Goal: Transaction & Acquisition: Book appointment/travel/reservation

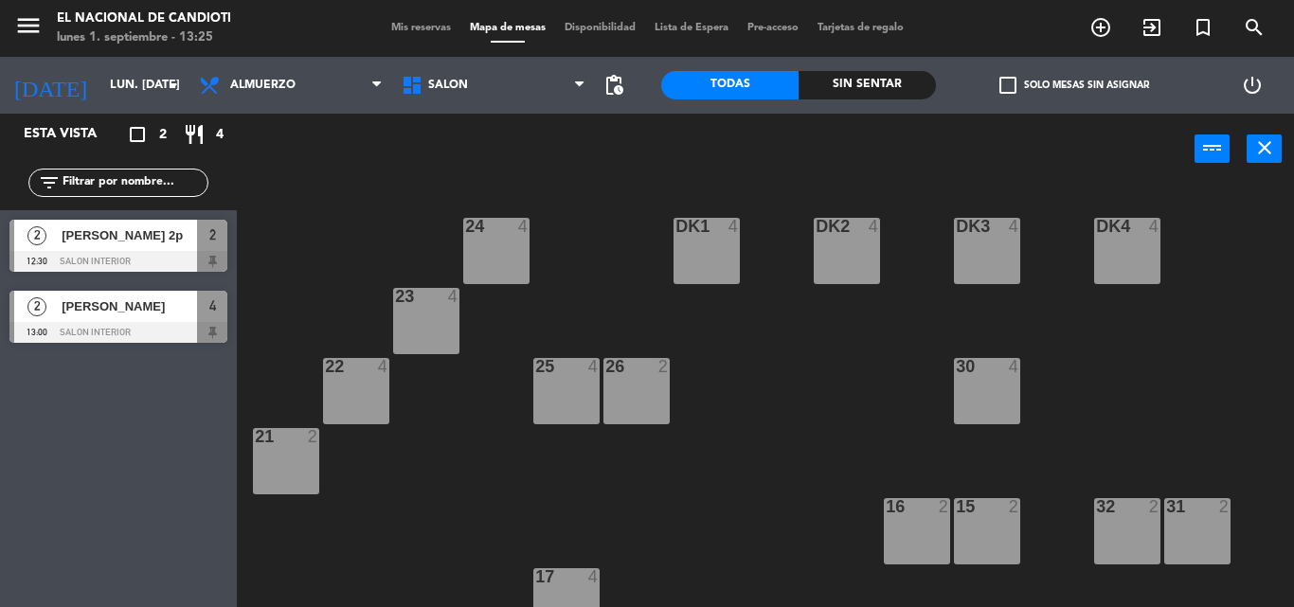
scroll to position [238, 0]
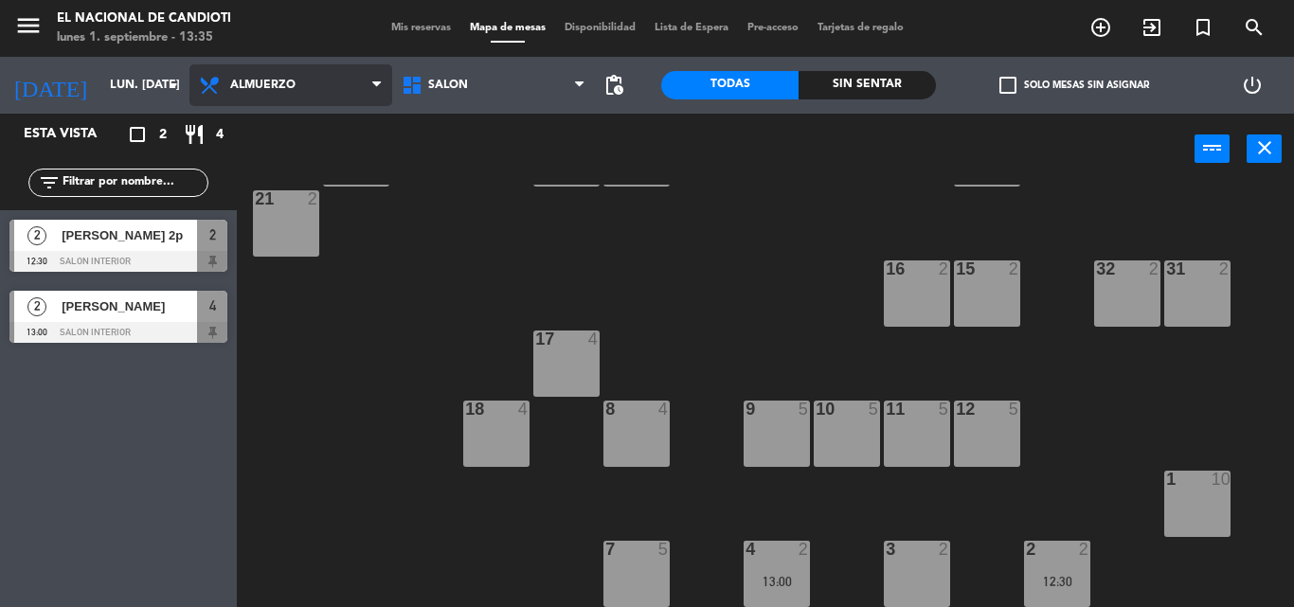
click at [288, 80] on span "Almuerzo" at bounding box center [262, 85] width 65 height 13
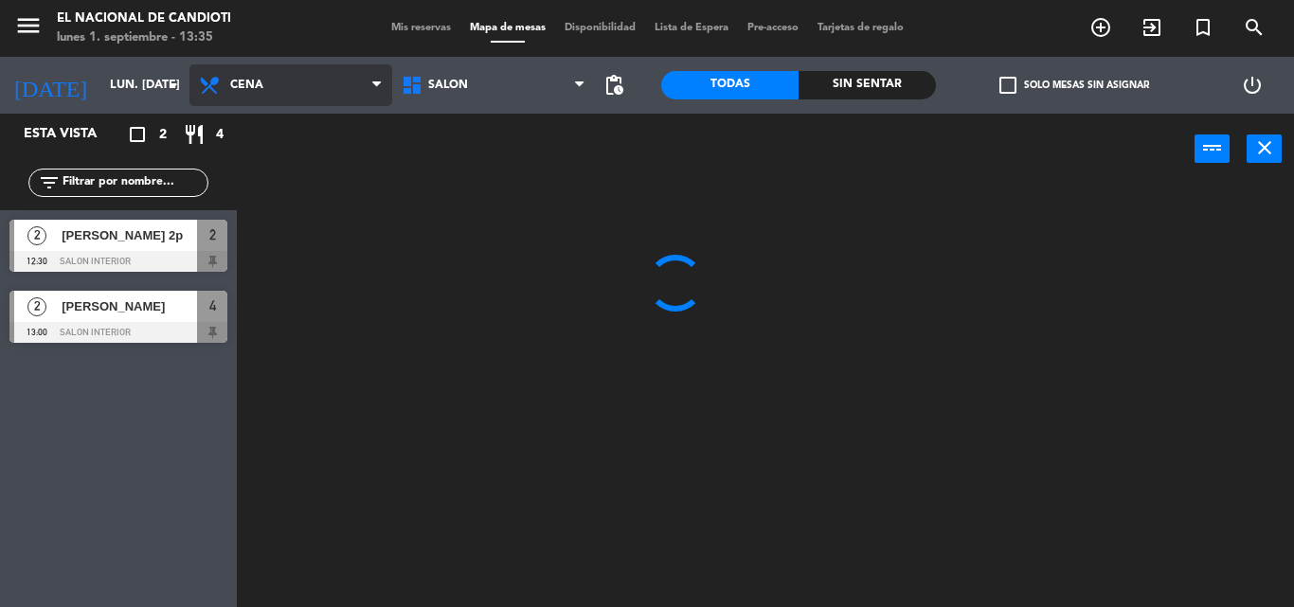
click at [293, 170] on ng-component "menu El Nacional de Candioti lunes 1. septiembre - 13:35 Mis reservas Mapa de m…" at bounding box center [647, 303] width 1294 height 607
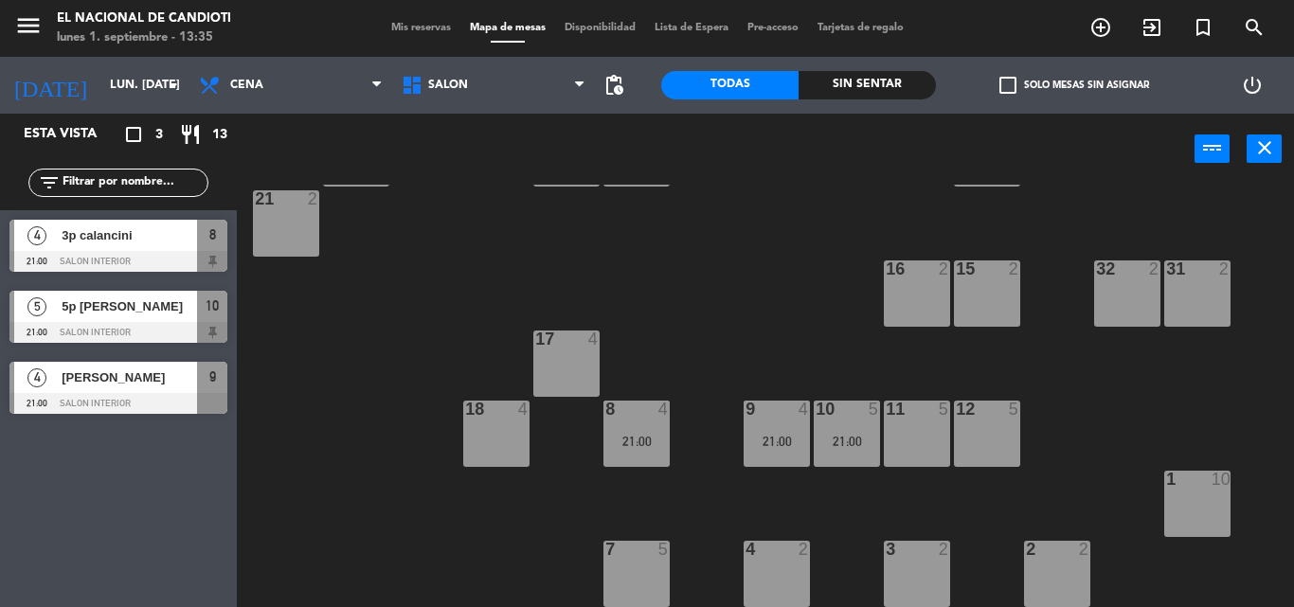
click at [942, 438] on div "11 5" at bounding box center [917, 434] width 66 height 66
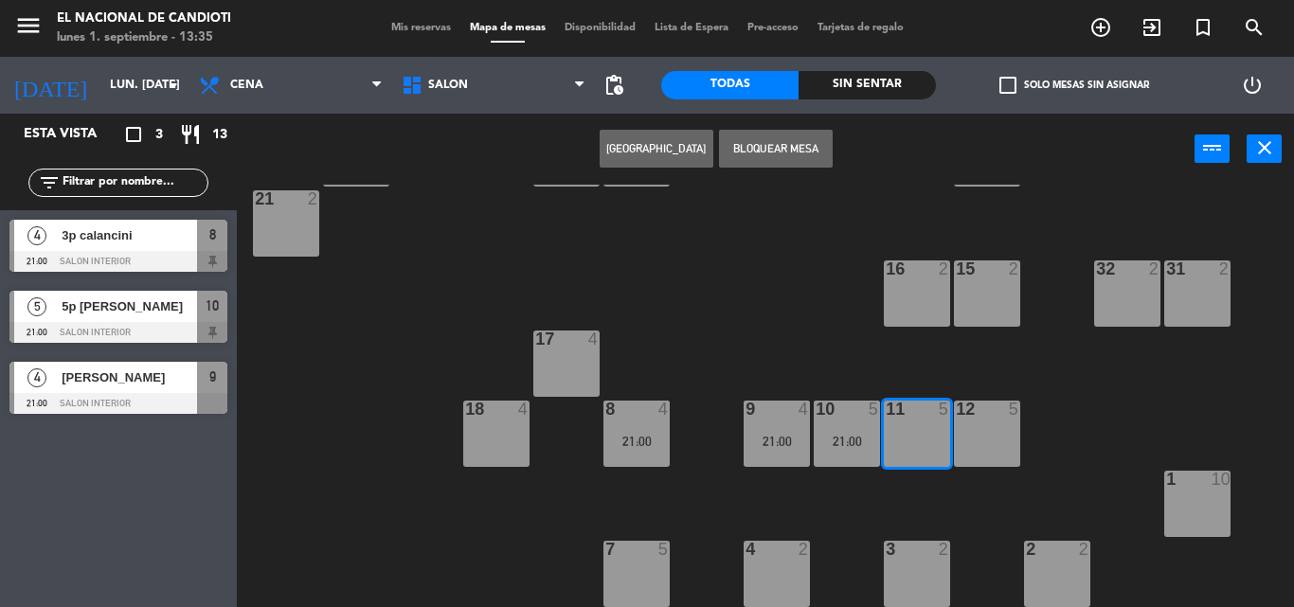
click at [654, 153] on button "[GEOGRAPHIC_DATA]" at bounding box center [657, 149] width 114 height 38
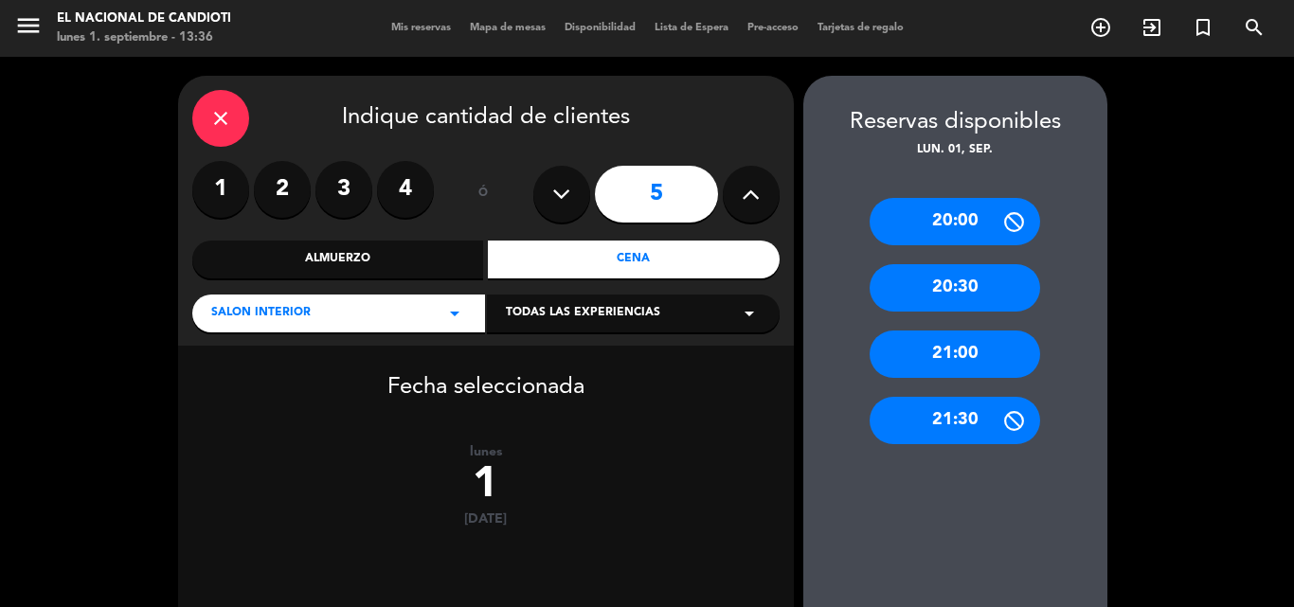
click at [977, 359] on div "21:00" at bounding box center [955, 354] width 171 height 47
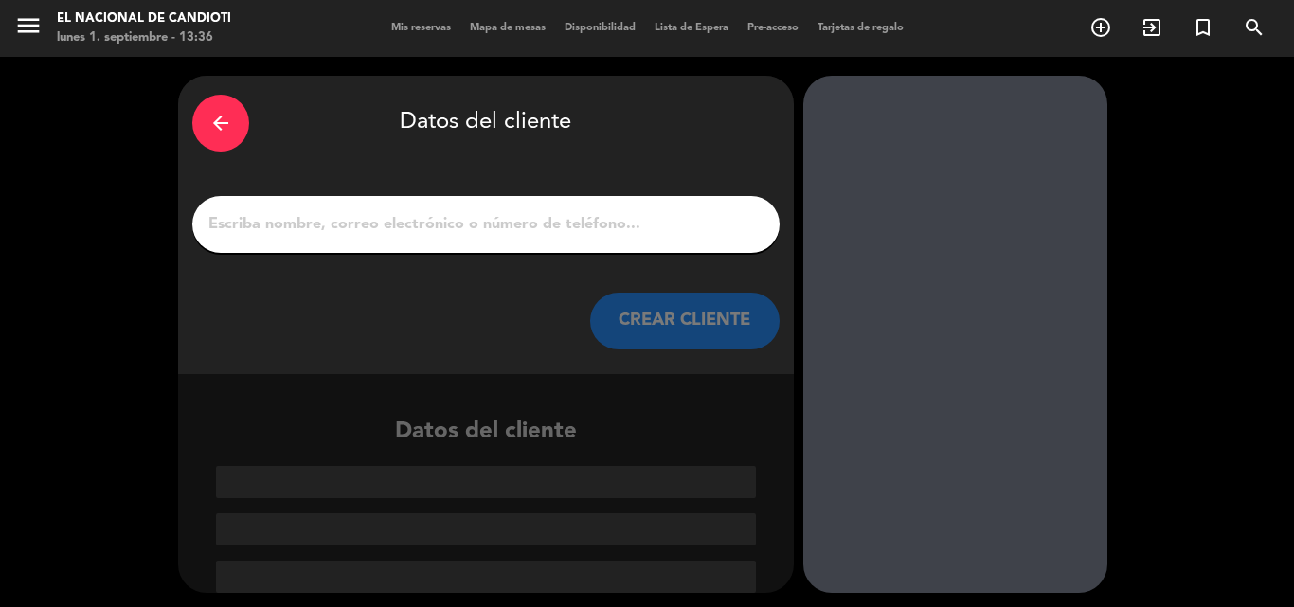
click at [528, 207] on div at bounding box center [485, 224] width 587 height 57
click at [532, 226] on input "1" at bounding box center [486, 224] width 559 height 27
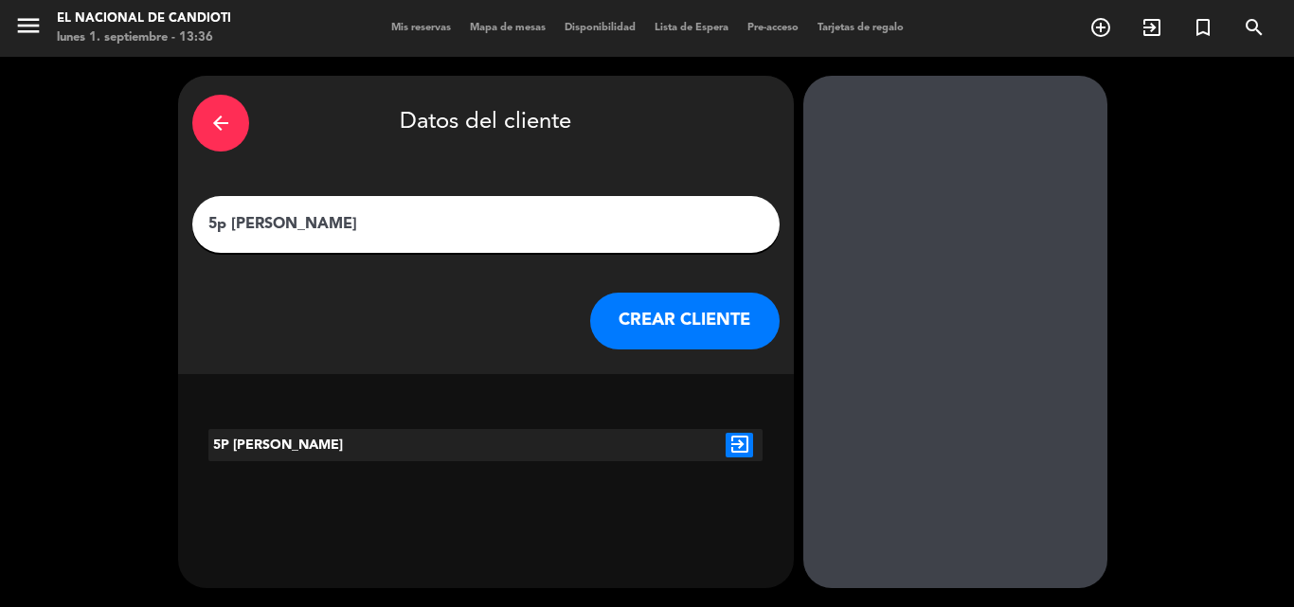
type input "5p [PERSON_NAME]"
click at [707, 324] on button "CREAR CLIENTE" at bounding box center [684, 321] width 189 height 57
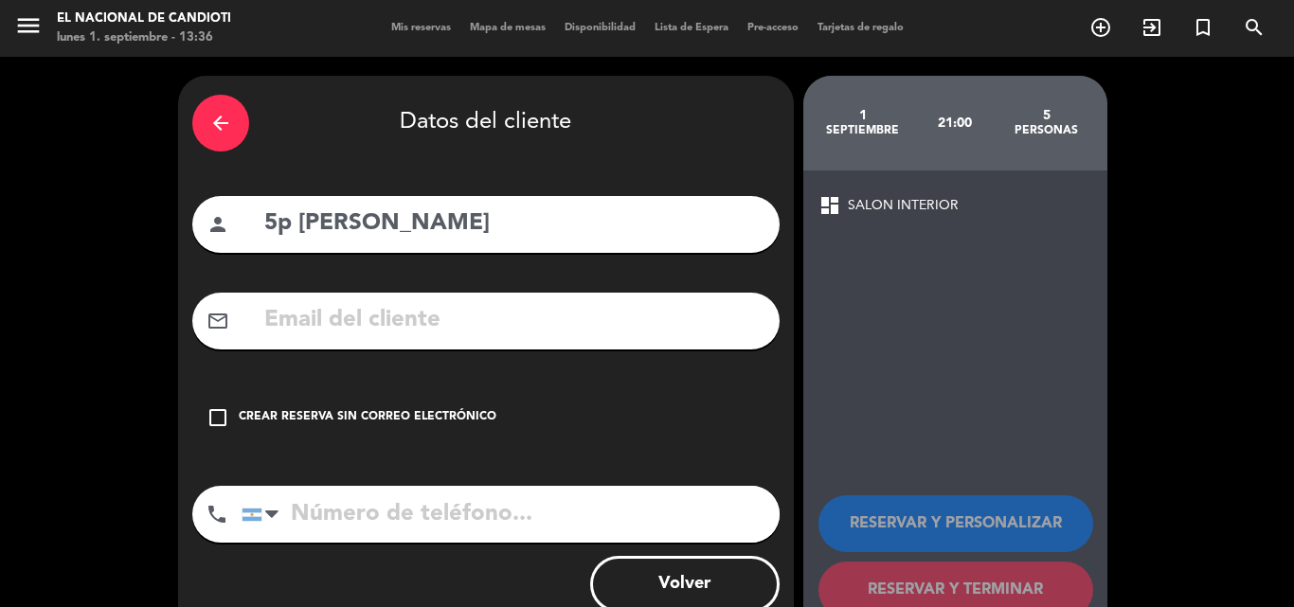
click at [373, 422] on div "Crear reserva sin correo electrónico" at bounding box center [368, 417] width 258 height 19
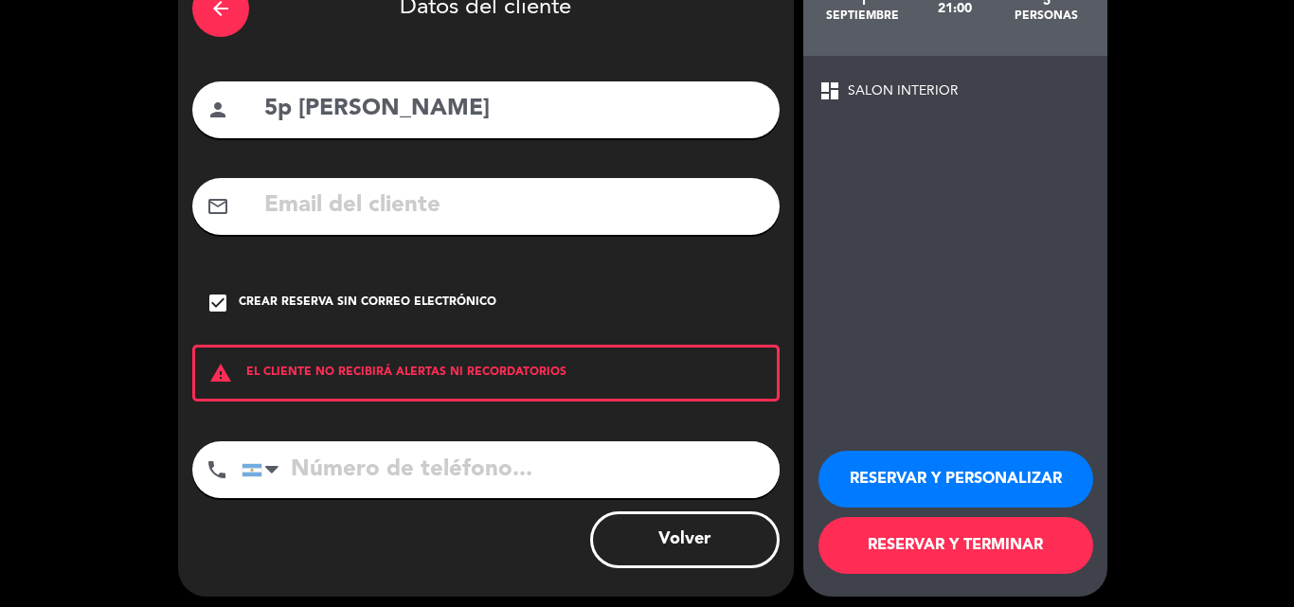
scroll to position [123, 0]
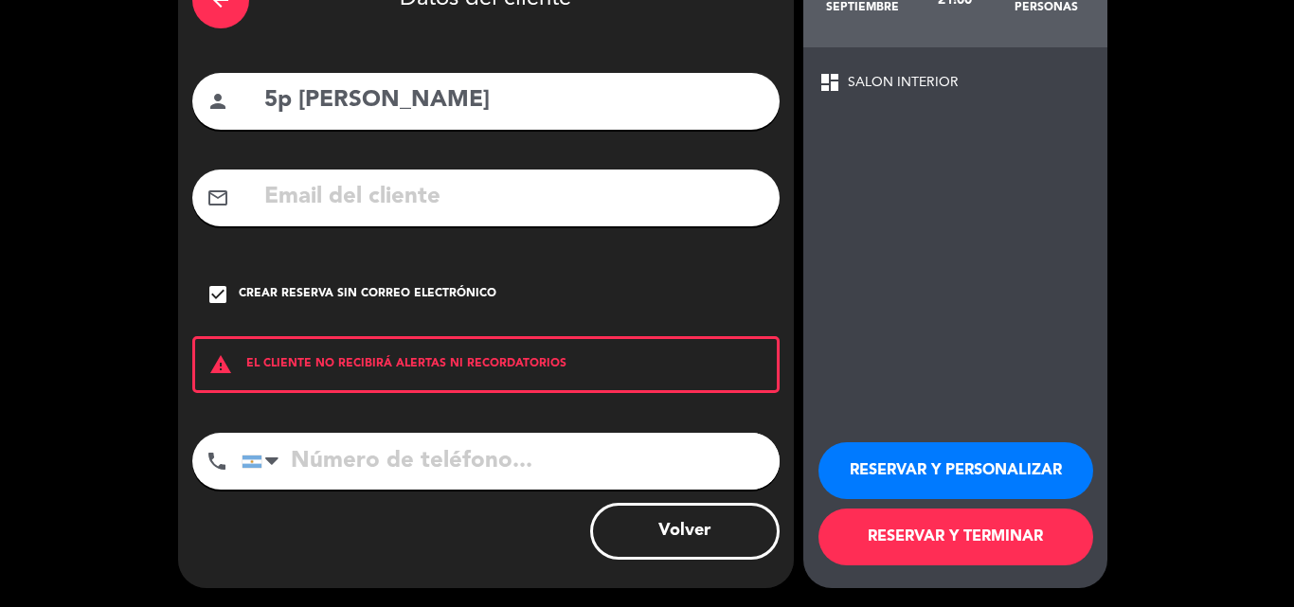
click at [989, 532] on button "RESERVAR Y TERMINAR" at bounding box center [955, 537] width 275 height 57
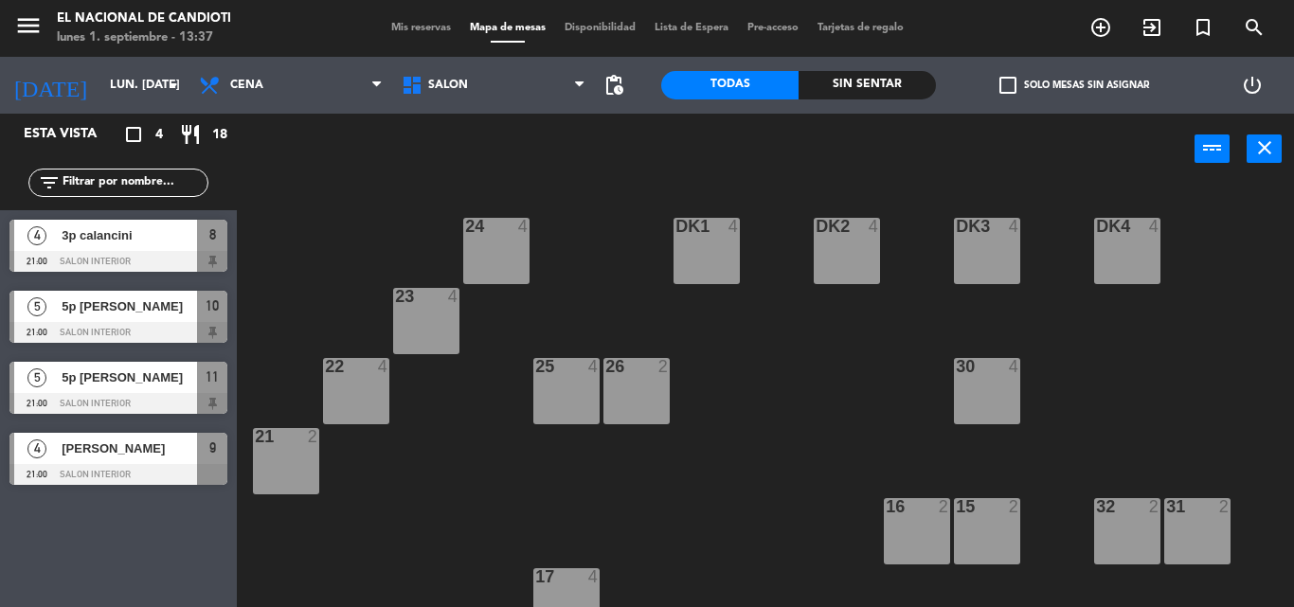
click at [330, 279] on div "24 4 DK1 4 DK2 4 DK3 4 DK4 4 23 4 22 4 25 4 26 2 30 4 21 2 16 2 15 2 32 2 31 2 …" at bounding box center [772, 396] width 1044 height 422
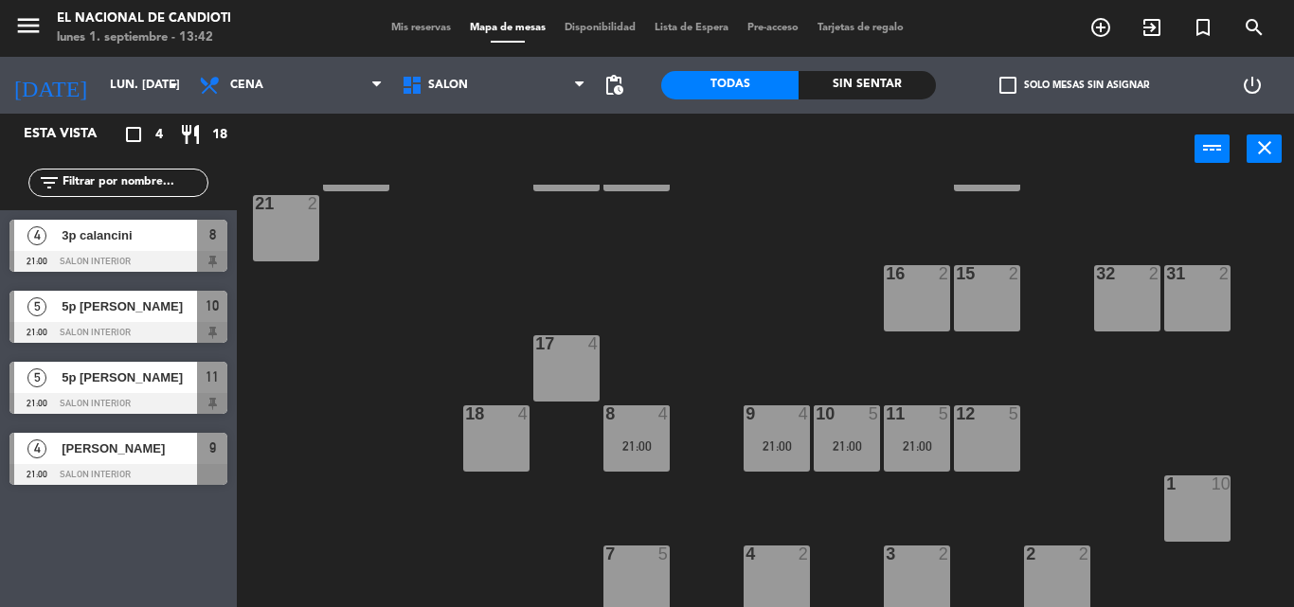
scroll to position [238, 0]
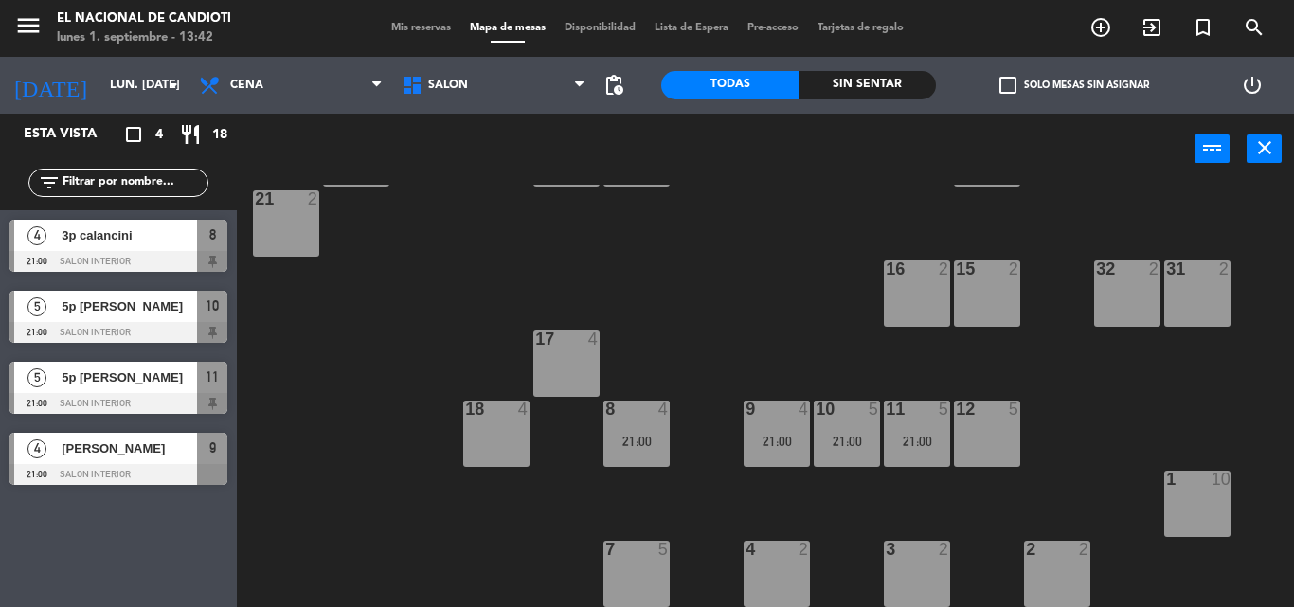
click at [90, 447] on span "[PERSON_NAME]" at bounding box center [129, 449] width 135 height 20
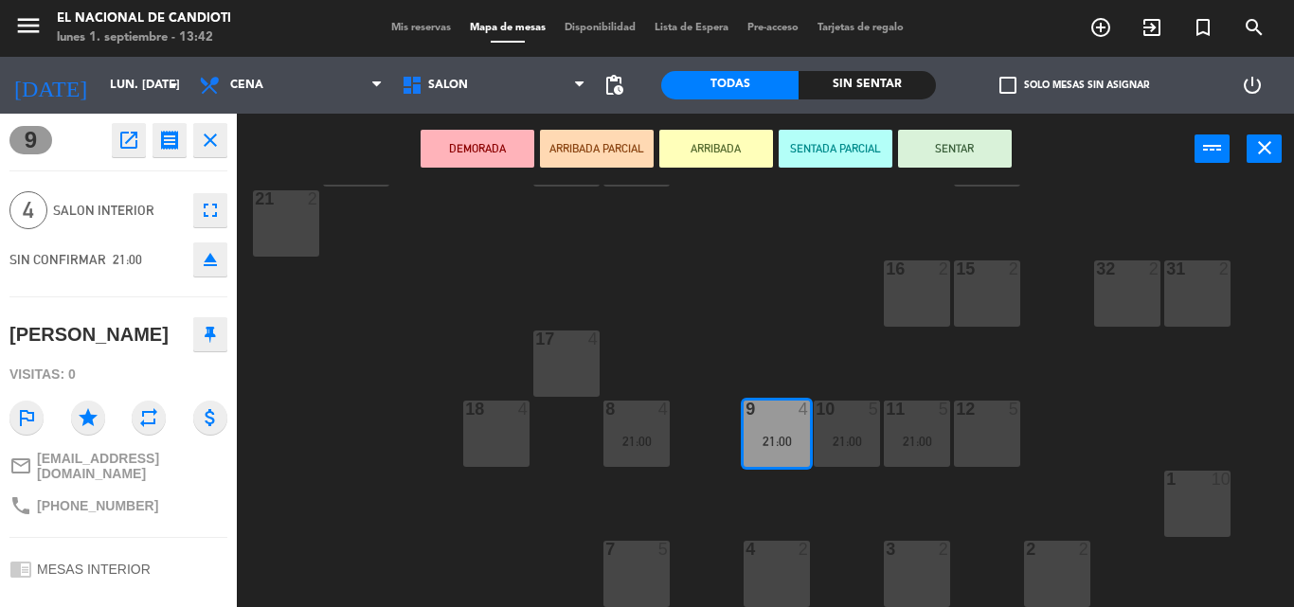
click at [216, 312] on div "[PERSON_NAME]" at bounding box center [118, 334] width 218 height 47
click at [215, 330] on icon at bounding box center [210, 334] width 11 height 17
click at [220, 133] on icon "close" at bounding box center [210, 140] width 23 height 23
